Goal: Information Seeking & Learning: Learn about a topic

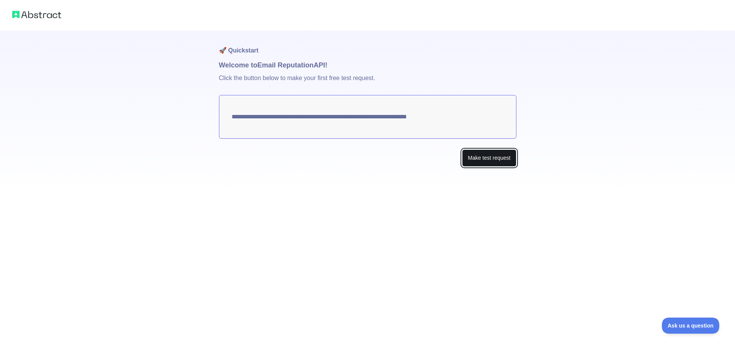
click at [483, 161] on button "Make test request" at bounding box center [489, 157] width 54 height 17
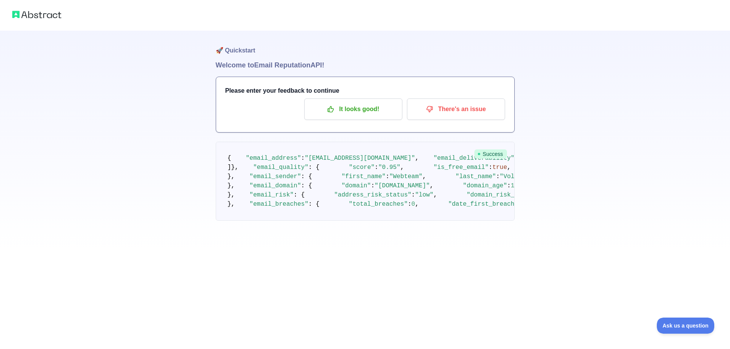
click at [44, 11] on img at bounding box center [36, 14] width 49 height 11
click at [39, 17] on img at bounding box center [36, 14] width 49 height 11
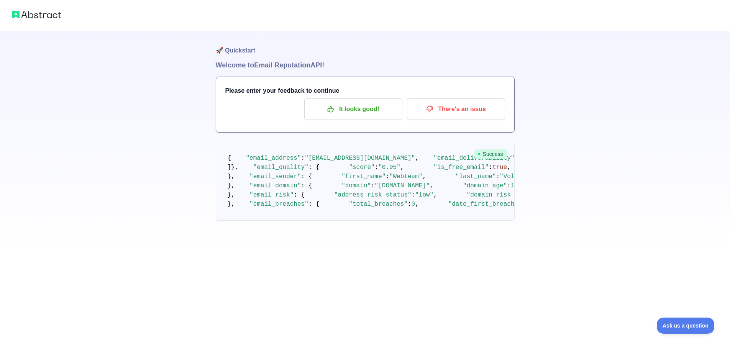
click at [24, 15] on img at bounding box center [36, 14] width 49 height 11
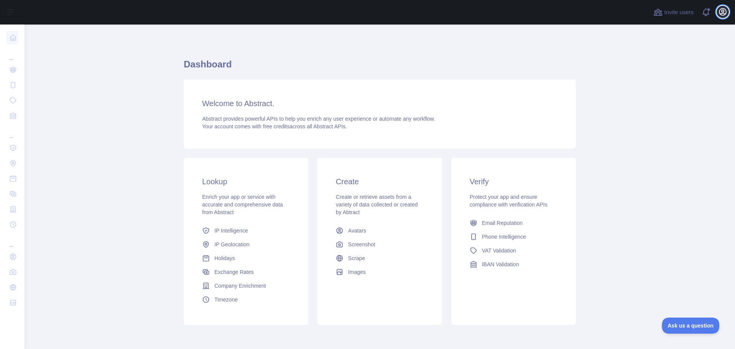
click at [721, 10] on icon "button" at bounding box center [722, 11] width 9 height 9
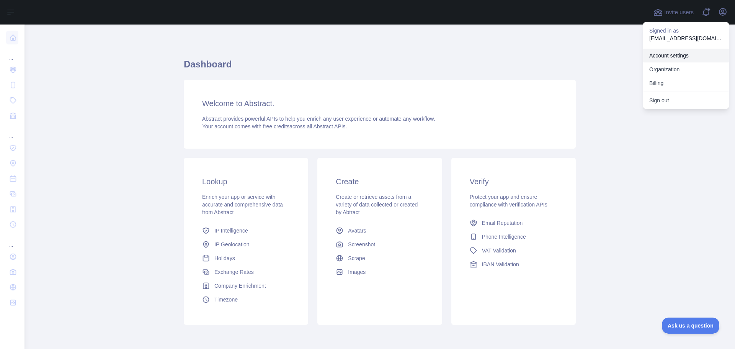
click at [679, 56] on link "Account settings" at bounding box center [686, 56] width 86 height 14
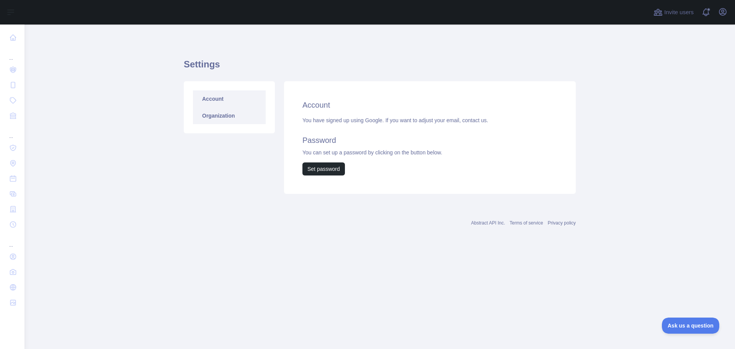
click at [229, 110] on link "Organization" at bounding box center [229, 115] width 73 height 17
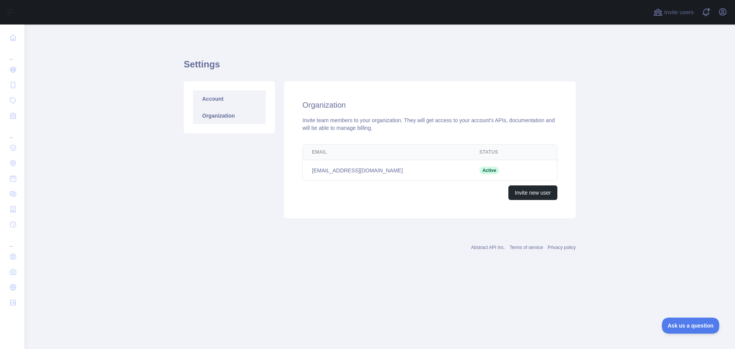
click at [220, 100] on link "Account" at bounding box center [229, 98] width 73 height 17
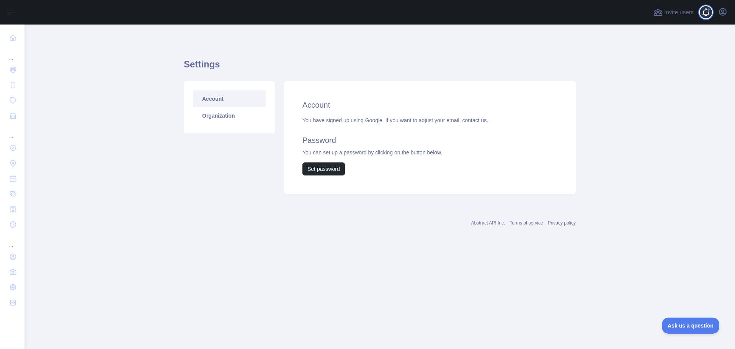
click at [707, 15] on span at bounding box center [709, 12] width 15 height 25
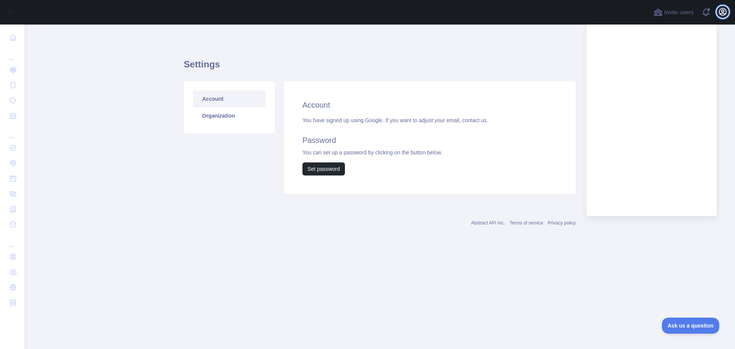
click at [725, 11] on icon "button" at bounding box center [722, 11] width 9 height 9
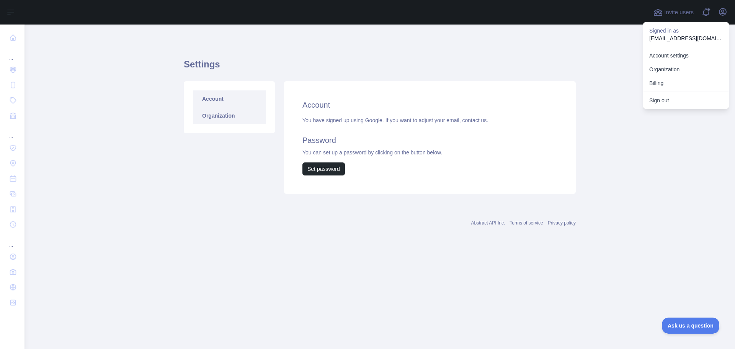
click at [210, 119] on link "Organization" at bounding box center [229, 115] width 73 height 17
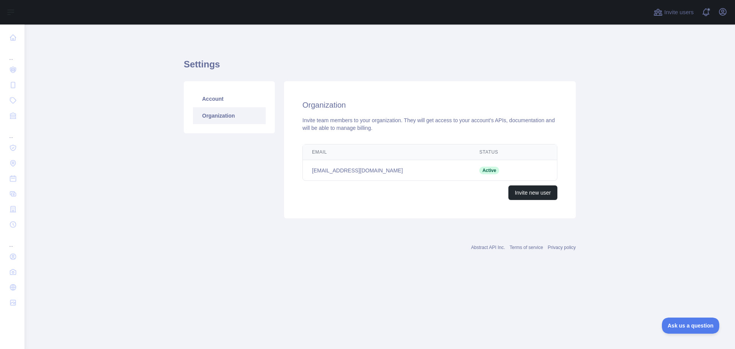
click at [213, 111] on link "Organization" at bounding box center [229, 115] width 73 height 17
click at [218, 103] on link "Account" at bounding box center [229, 98] width 73 height 17
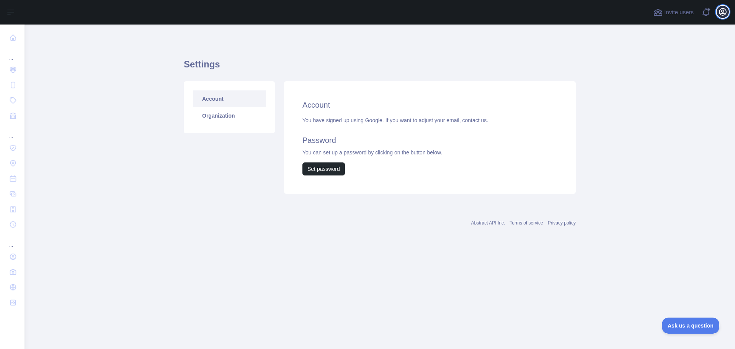
click at [722, 11] on icon "button" at bounding box center [723, 11] width 7 height 7
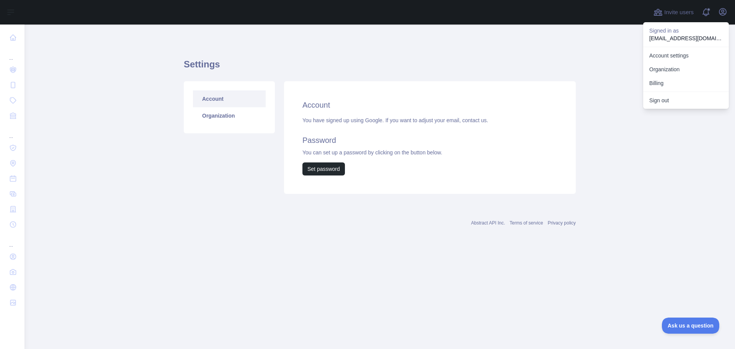
click at [670, 36] on p "webteam.voltbikes@gmail.com" at bounding box center [686, 38] width 74 height 8
click at [656, 85] on button "Billing" at bounding box center [686, 83] width 86 height 14
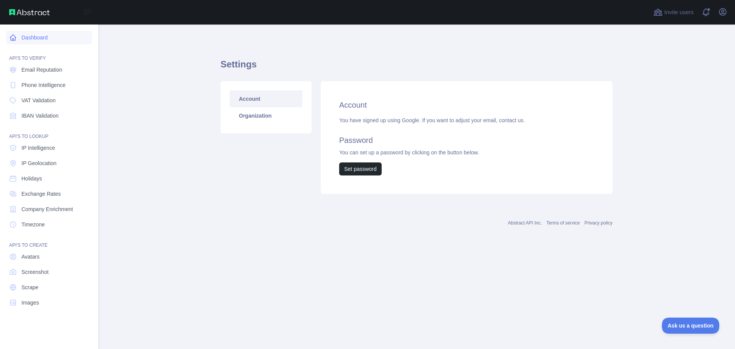
click at [22, 36] on link "Dashboard" at bounding box center [49, 38] width 86 height 14
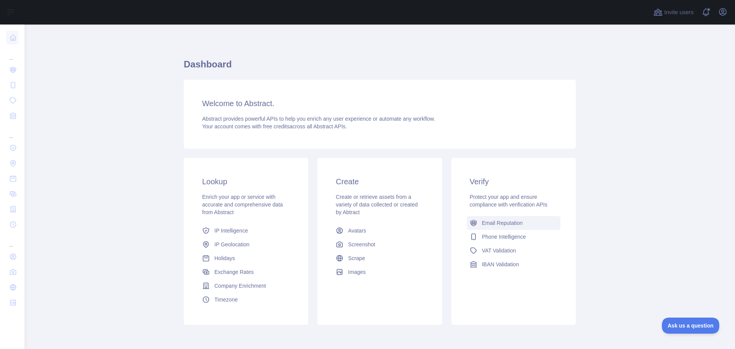
click at [495, 224] on span "Email Reputation" at bounding box center [502, 223] width 41 height 8
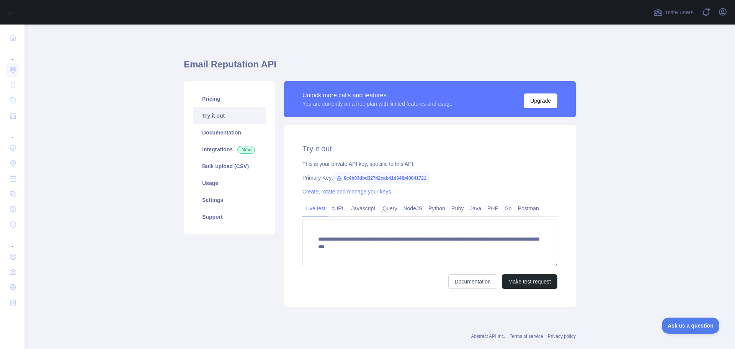
click at [365, 179] on span "8c4b03dbd32742cab41d34fb40041721" at bounding box center [381, 177] width 96 height 11
copy span "8c4b03dbd32742cab41d34fb40041721"
click at [222, 97] on link "Pricing" at bounding box center [229, 98] width 73 height 17
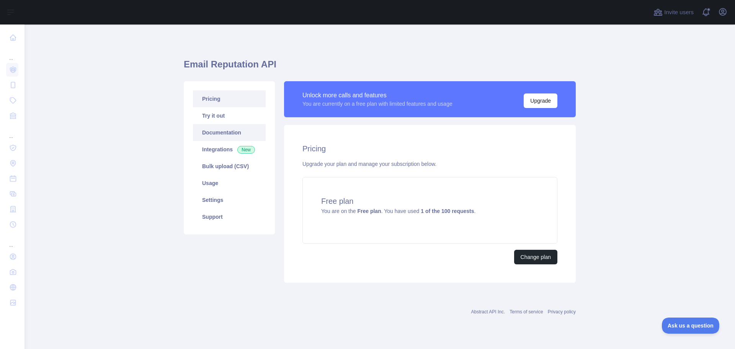
click at [216, 134] on link "Documentation" at bounding box center [229, 132] width 73 height 17
click at [214, 183] on link "Usage" at bounding box center [229, 183] width 73 height 17
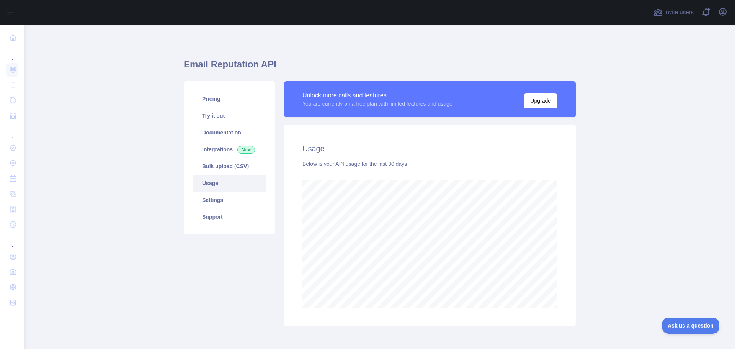
scroll to position [324, 705]
click at [217, 197] on link "Settings" at bounding box center [229, 199] width 73 height 17
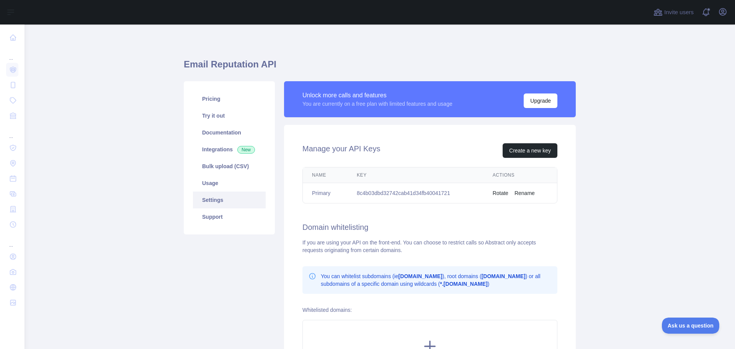
click at [402, 194] on td "8c4b03dbd32742cab41d34fb40041721" at bounding box center [416, 193] width 136 height 20
click at [236, 120] on link "Try it out" at bounding box center [229, 115] width 73 height 17
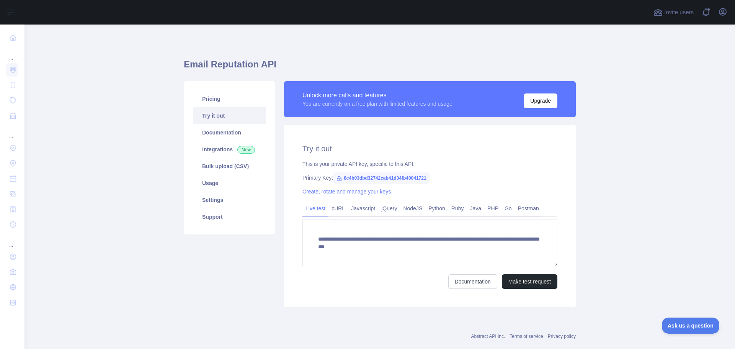
click at [358, 175] on span "8c4b03dbd32742cab41d34fb40041721" at bounding box center [381, 177] width 96 height 11
copy span "8c4b03dbd32742cab41d34fb40041721"
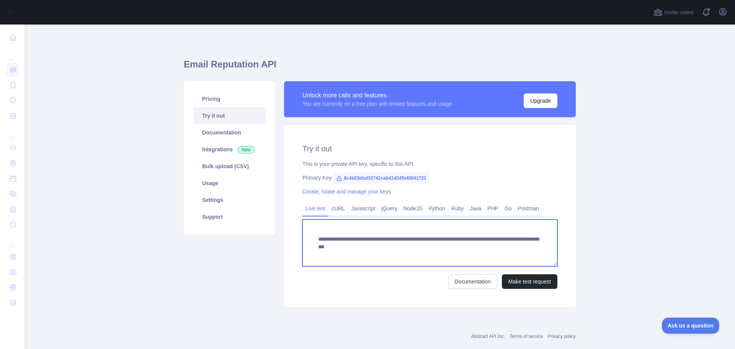
click at [352, 238] on textarea "**********" at bounding box center [430, 242] width 255 height 47
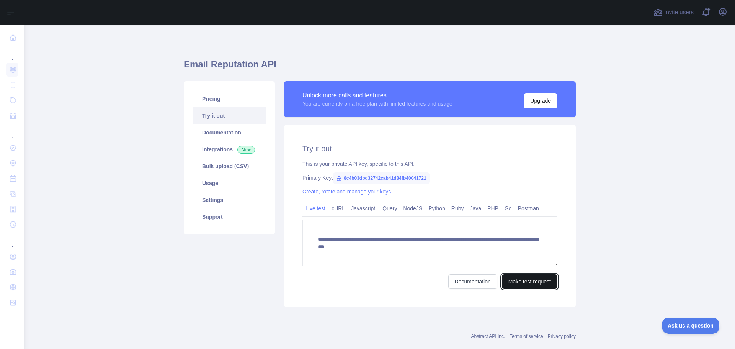
click at [524, 283] on button "Make test request" at bounding box center [530, 281] width 56 height 15
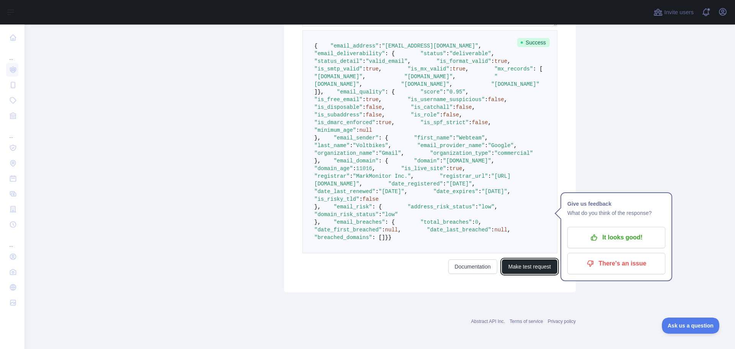
scroll to position [230, 0]
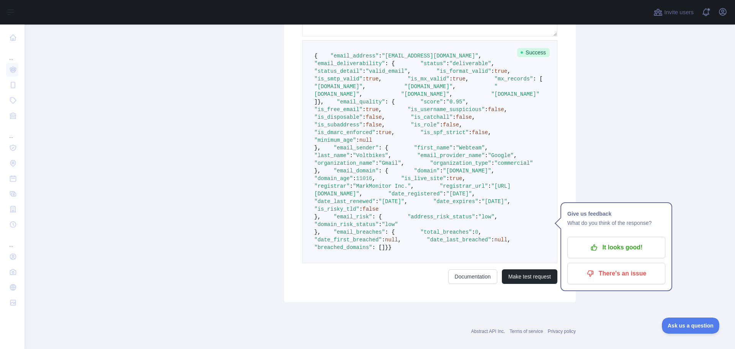
click at [408, 82] on span ""is_mx_valid"" at bounding box center [429, 79] width 42 height 6
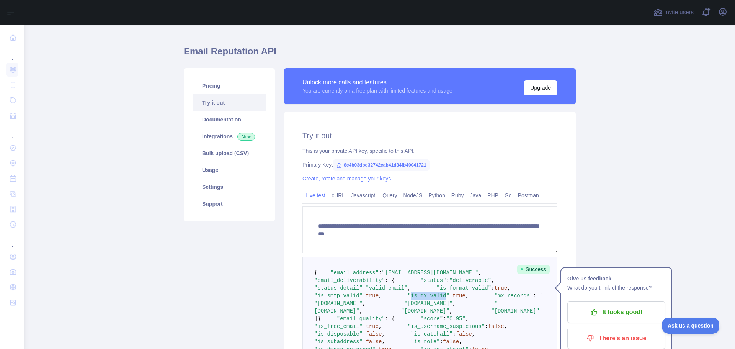
scroll to position [0, 0]
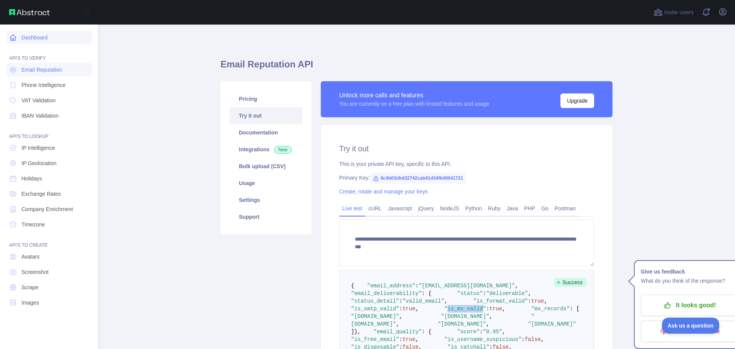
click at [15, 36] on icon at bounding box center [13, 38] width 8 height 8
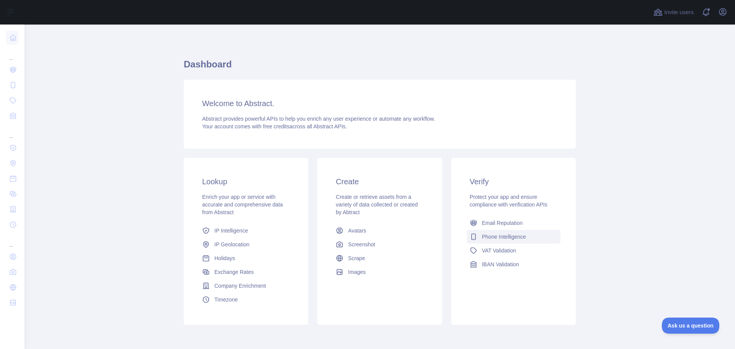
click at [491, 237] on span "Phone Intelligence" at bounding box center [504, 237] width 44 height 8
click at [491, 227] on link "Email Reputation" at bounding box center [514, 223] width 94 height 14
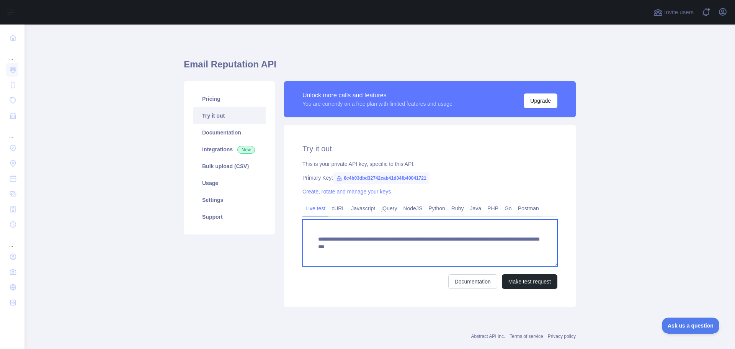
click at [469, 247] on textarea "**********" at bounding box center [430, 242] width 255 height 47
type textarea "**********"
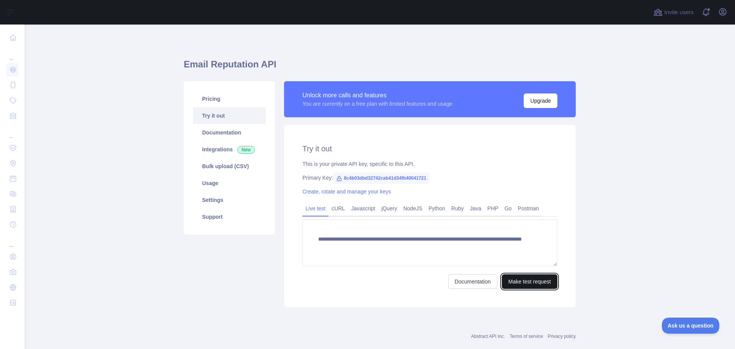
click at [517, 285] on button "Make test request" at bounding box center [530, 281] width 56 height 15
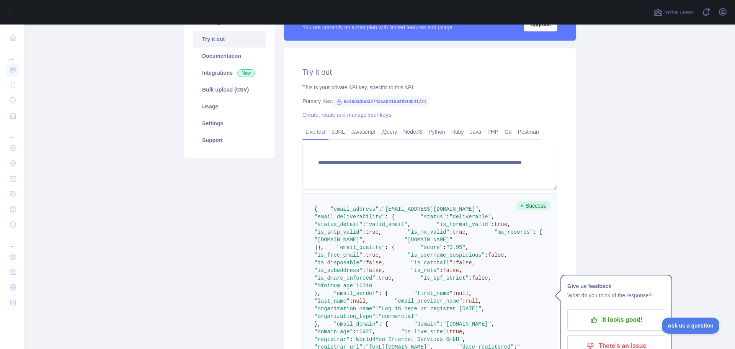
scroll to position [115, 0]
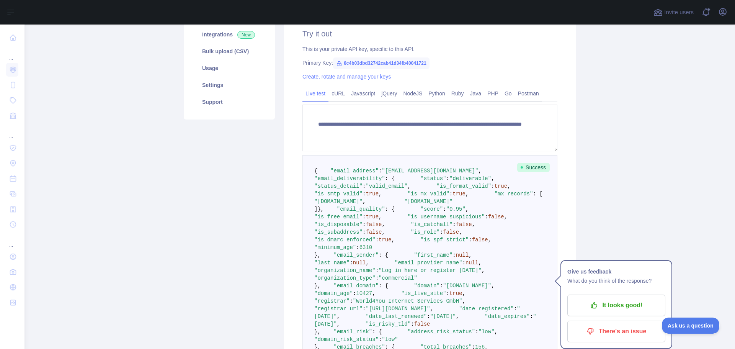
click at [421, 174] on span ""[EMAIL_ADDRESS][DOMAIN_NAME]"" at bounding box center [430, 171] width 97 height 6
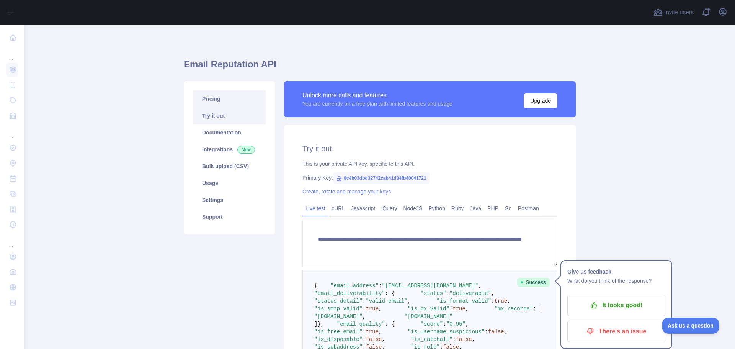
click at [227, 101] on link "Pricing" at bounding box center [229, 98] width 73 height 17
